Goal: Task Accomplishment & Management: Manage account settings

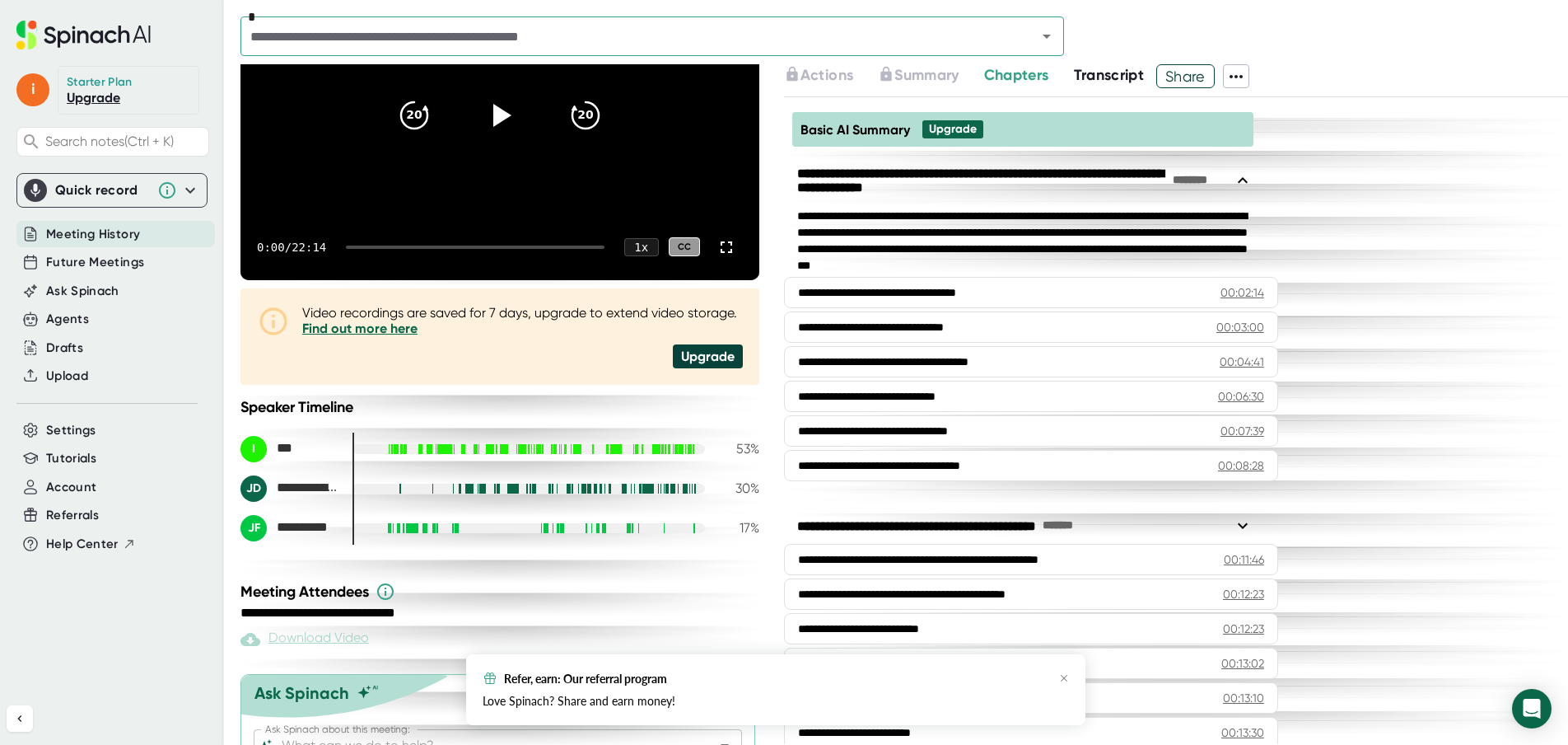
scroll to position [247, 0]
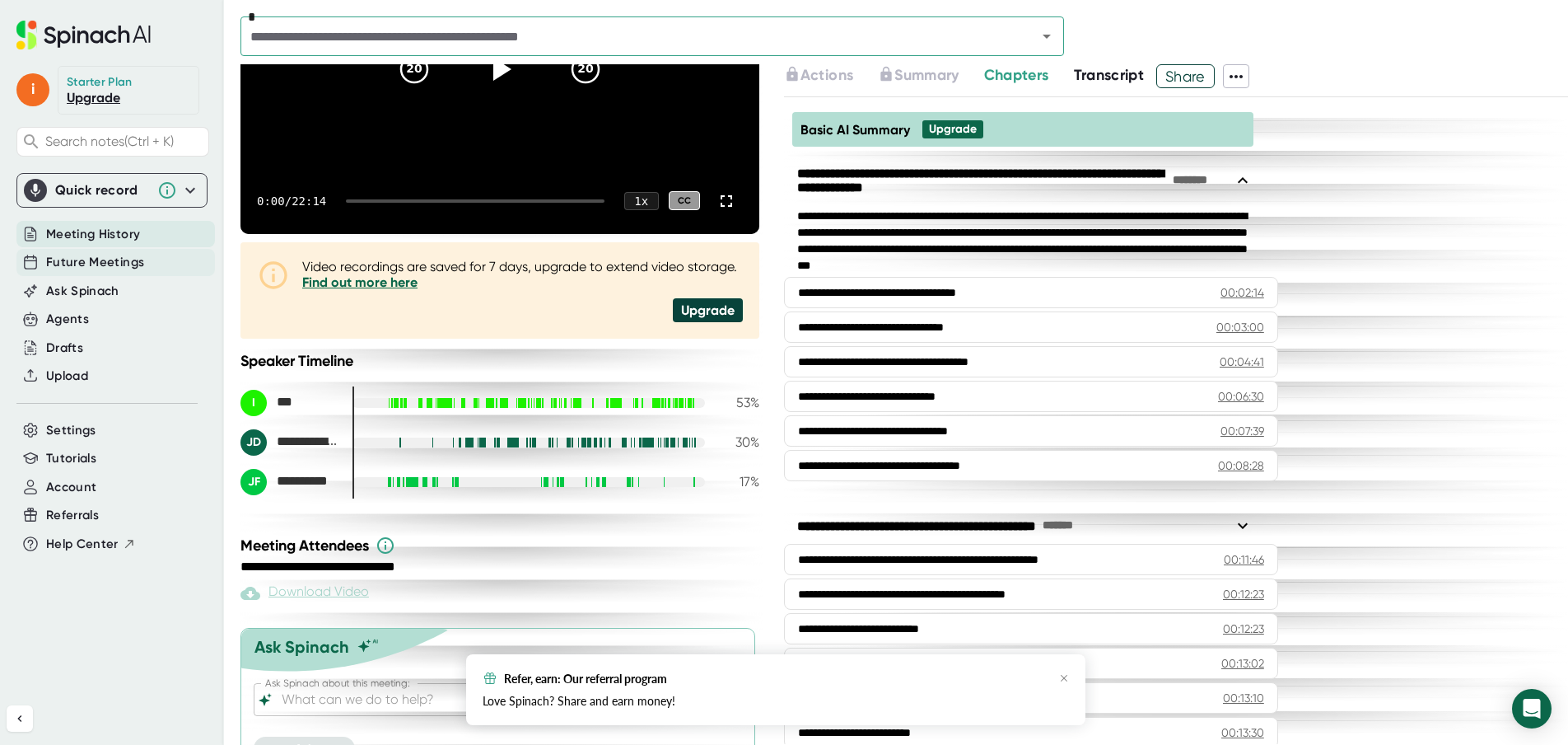
click at [121, 256] on span "Future Meetings" at bounding box center [95, 262] width 98 height 19
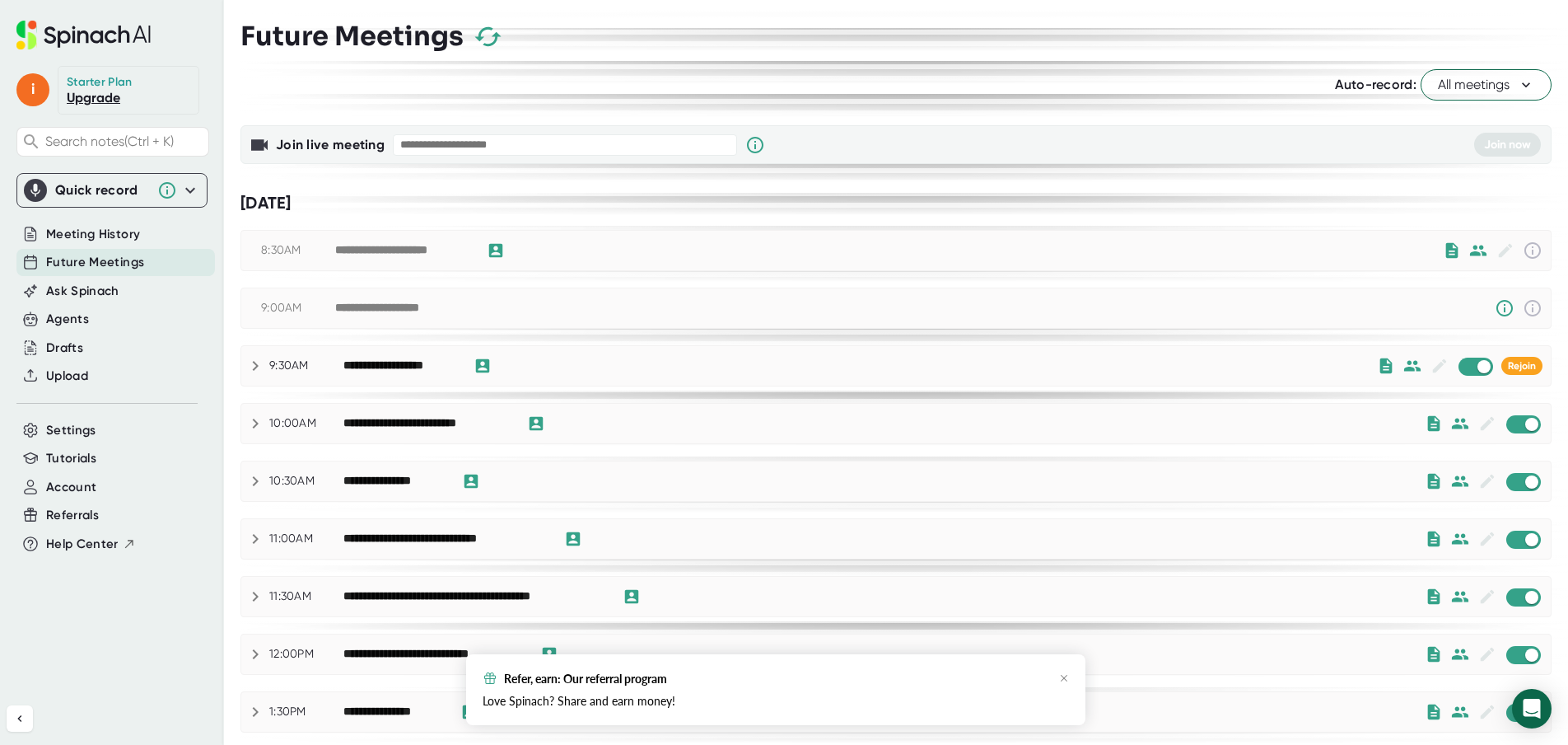
click at [425, 431] on div "**********" at bounding box center [884, 424] width 1082 height 20
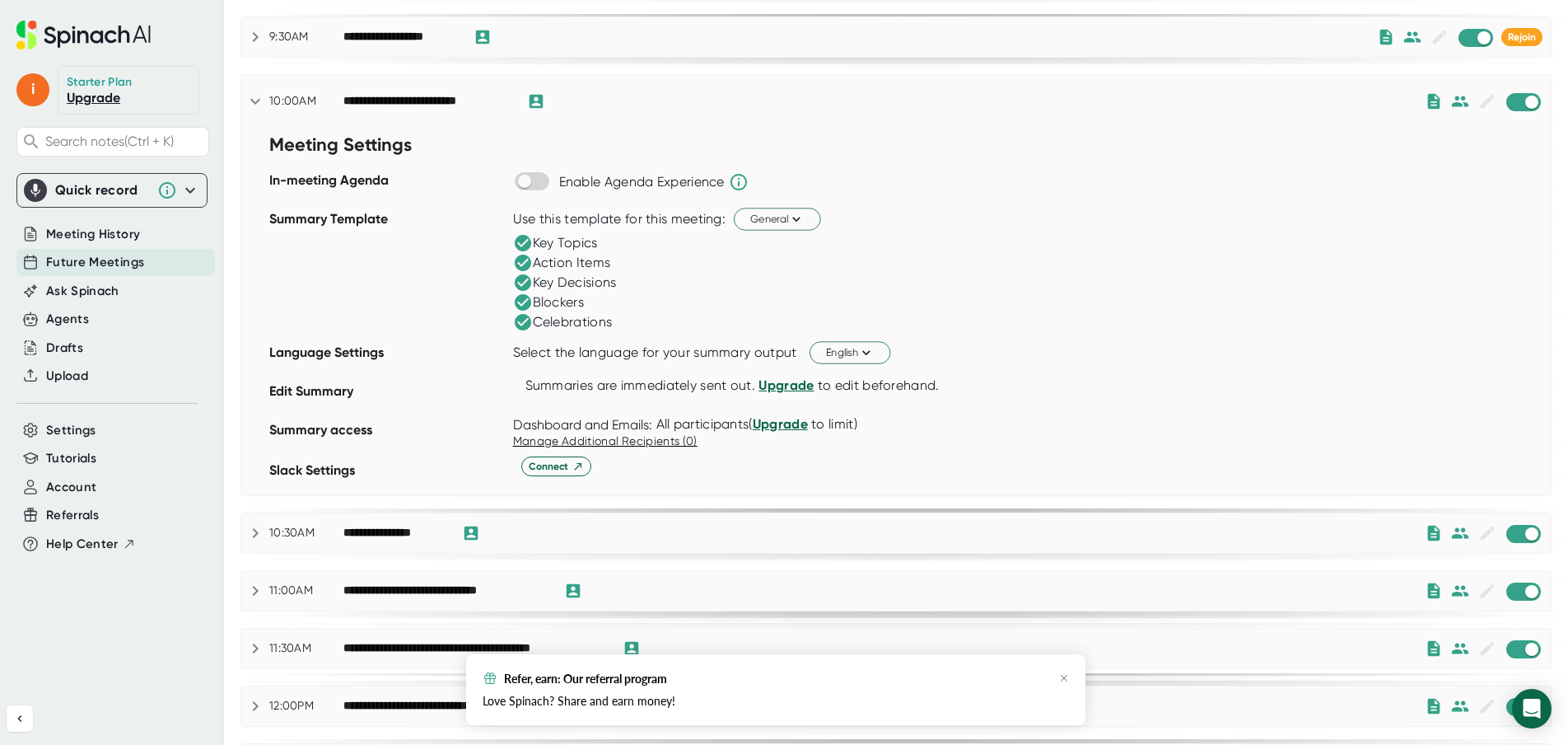
scroll to position [329, 0]
click at [536, 183] on input "checkbox" at bounding box center [524, 181] width 47 height 15
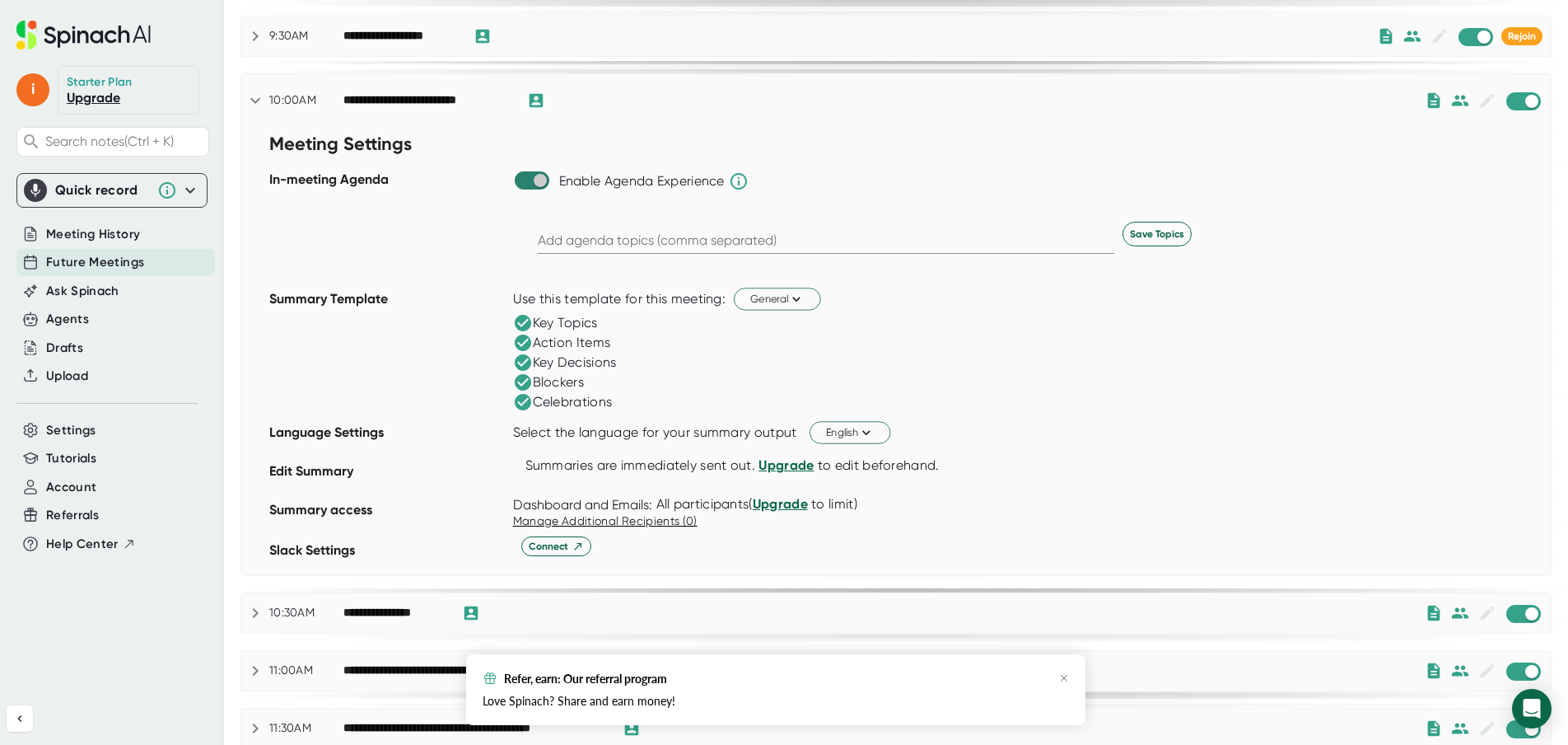
click at [525, 180] on input "checkbox" at bounding box center [540, 181] width 47 height 15
